Goal: Task Accomplishment & Management: Use online tool/utility

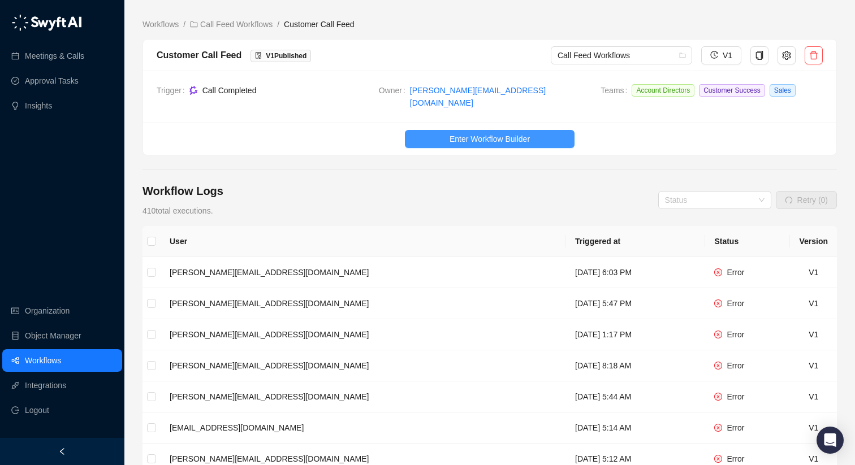
click at [481, 133] on span "Enter Workflow Builder" at bounding box center [489, 139] width 80 height 12
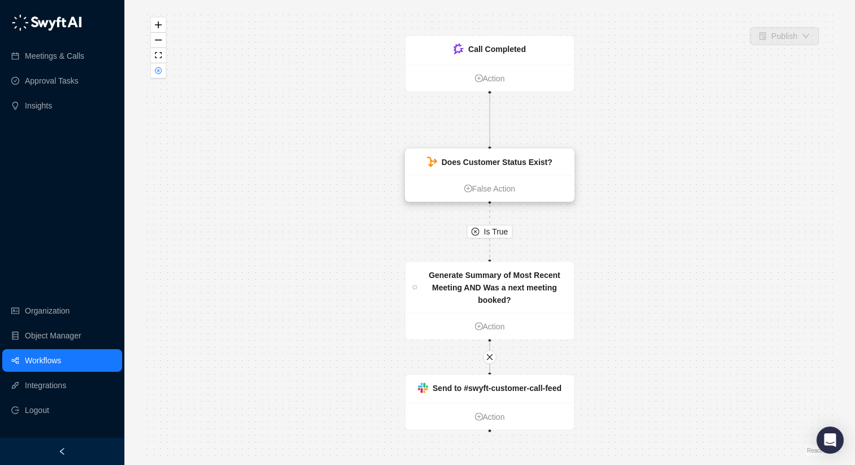
click at [474, 162] on strong "Does Customer Status Exist?" at bounding box center [496, 162] width 111 height 9
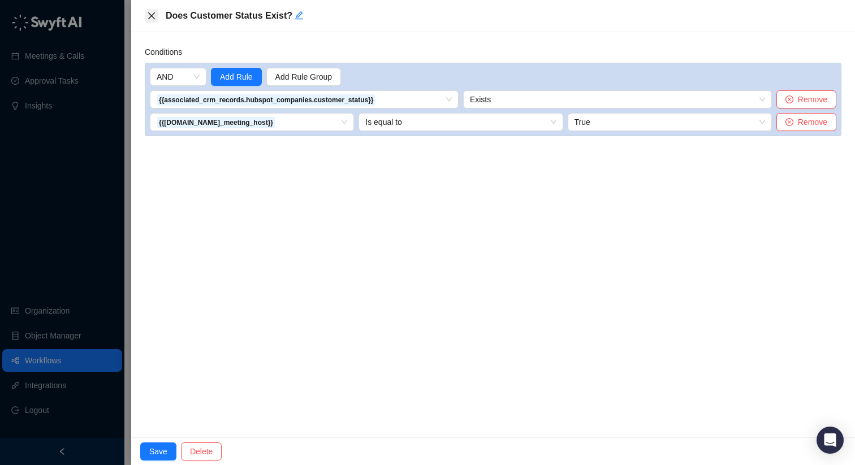
click at [149, 11] on icon "close" at bounding box center [151, 15] width 9 height 9
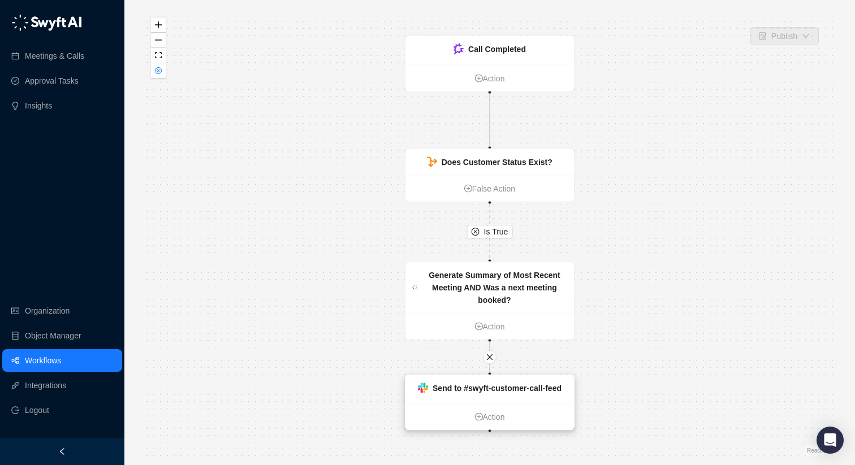
click at [514, 379] on div "Send to #swyft-customer-call-feed" at bounding box center [489, 389] width 168 height 28
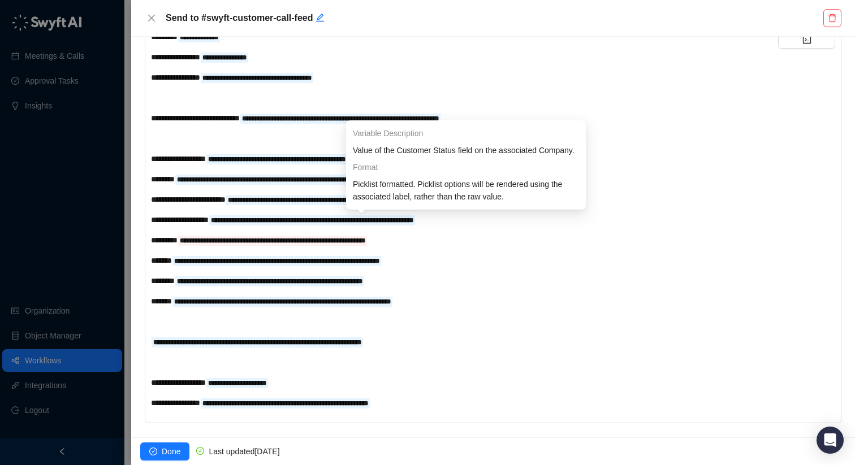
scroll to position [263, 0]
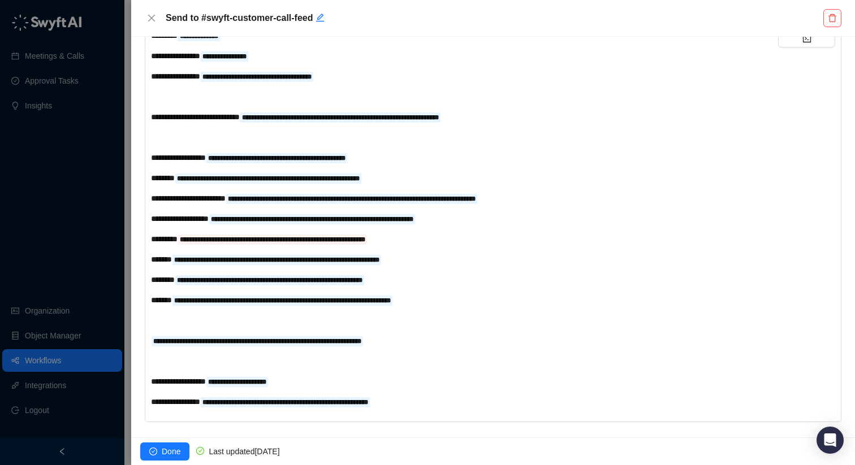
click at [432, 239] on div "**********" at bounding box center [464, 239] width 627 height 12
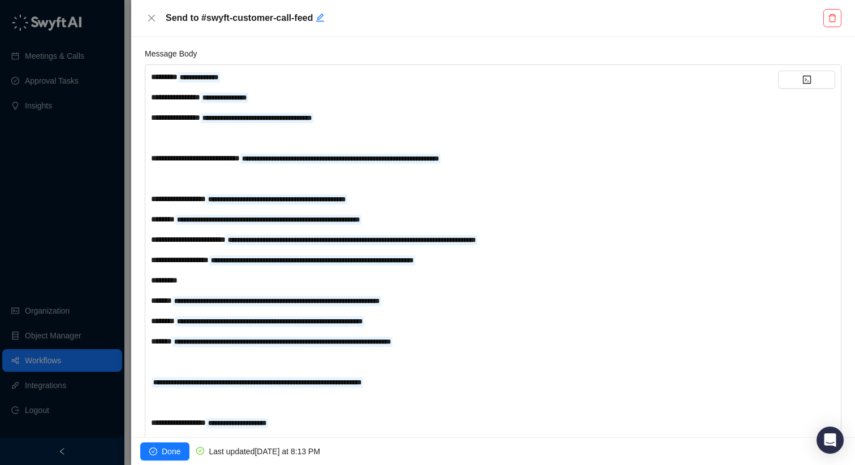
scroll to position [211, 0]
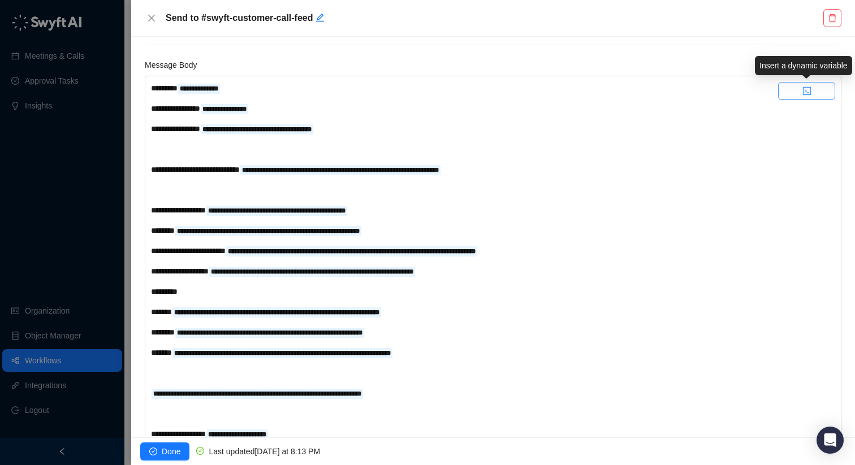
click at [804, 88] on icon "code" at bounding box center [806, 90] width 9 height 9
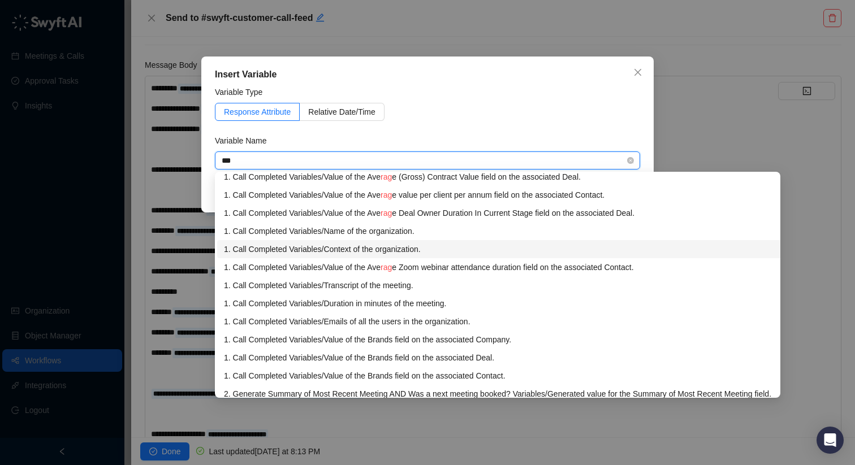
scroll to position [0, 0]
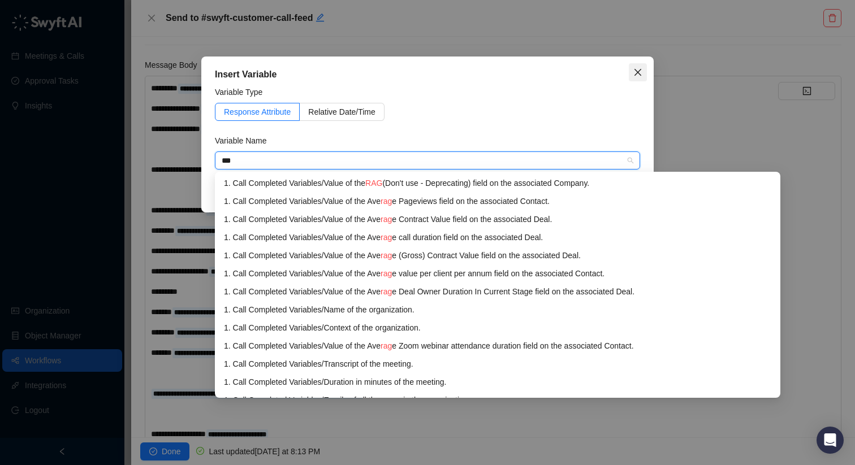
type input "***"
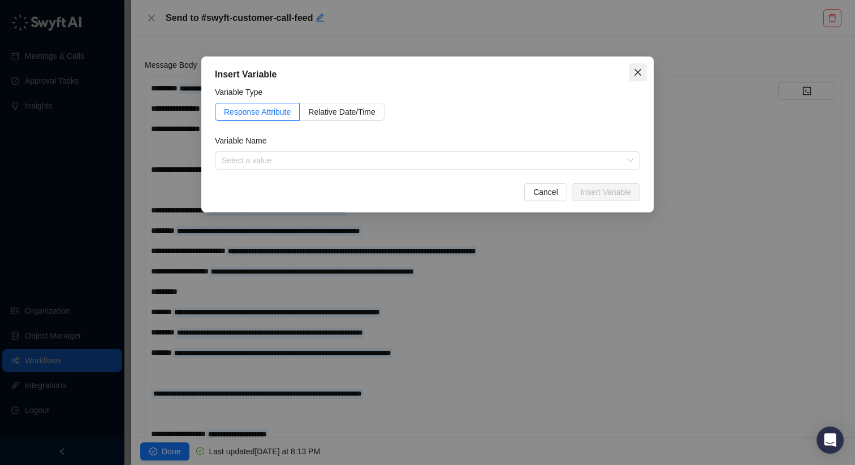
click at [639, 71] on icon "close" at bounding box center [637, 72] width 7 height 7
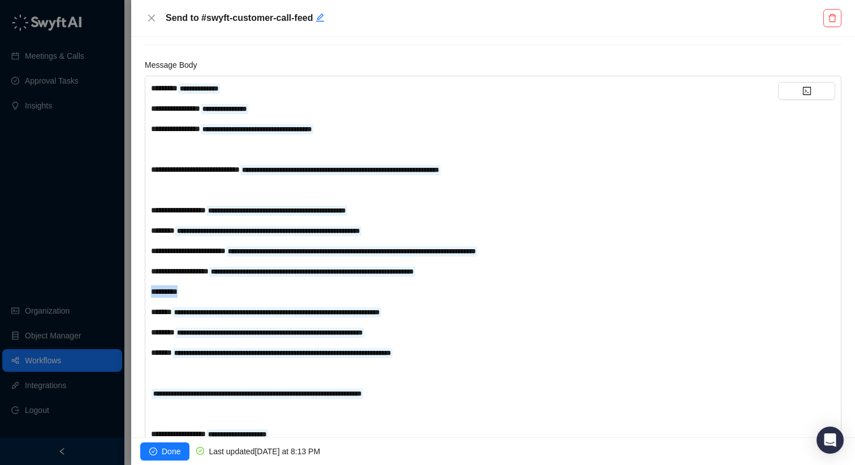
drag, startPoint x: 192, startPoint y: 292, endPoint x: 148, endPoint y: 291, distance: 44.1
click at [148, 291] on div "**********" at bounding box center [493, 275] width 696 height 399
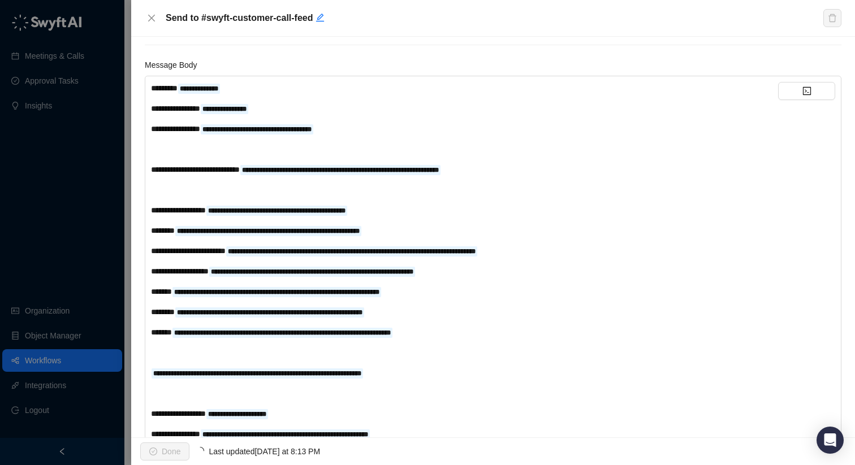
scroll to position [255, 0]
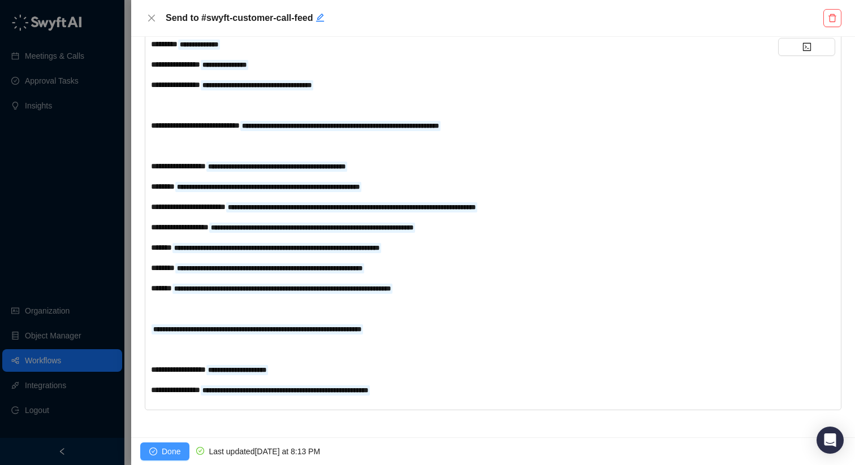
click at [159, 452] on button "Done" at bounding box center [164, 452] width 49 height 18
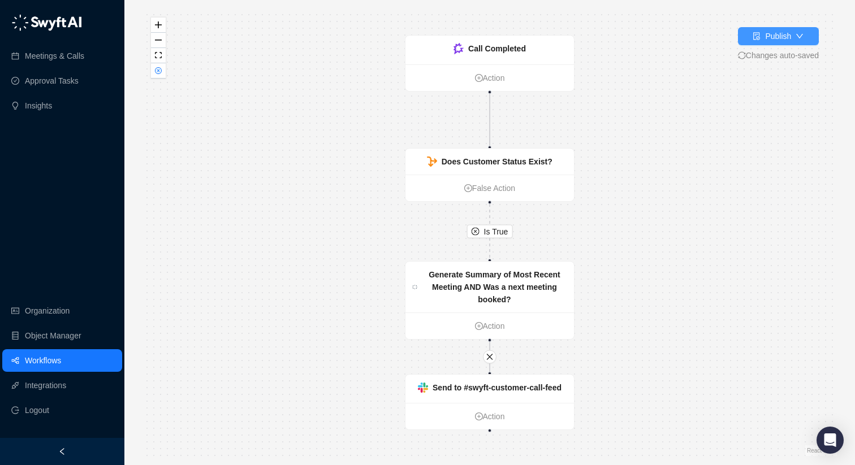
click at [759, 45] on button "Publish" at bounding box center [778, 36] width 81 height 18
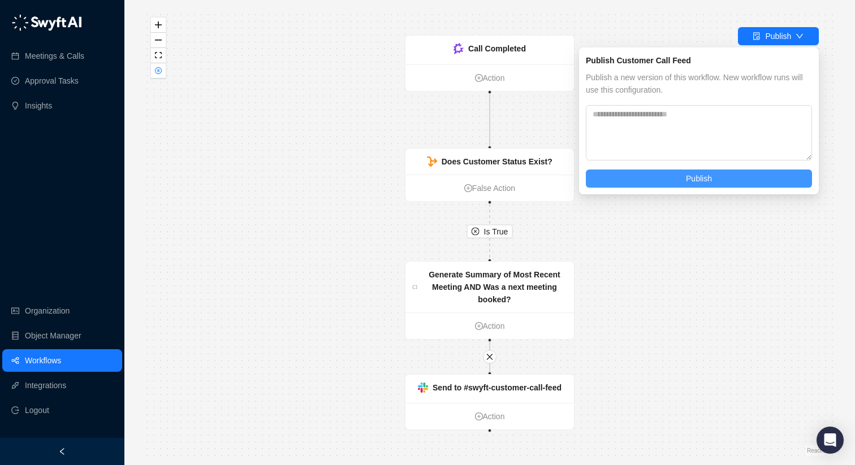
click at [704, 177] on span "Publish" at bounding box center [699, 178] width 26 height 12
